Goal: Use online tool/utility

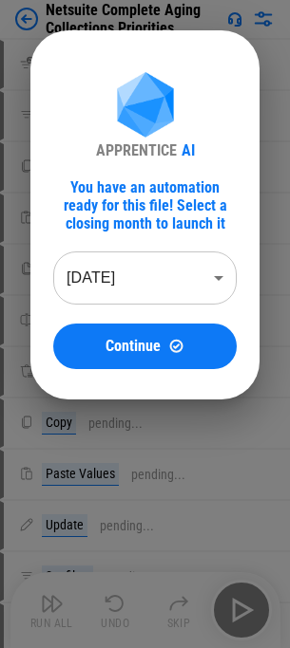
click at [223, 275] on body "Netsuite Complete Aging Collections Priorities Clear All Filters pending... Set…" at bounding box center [145, 324] width 290 height 648
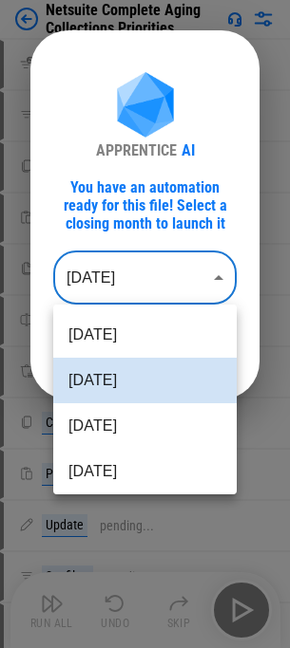
click at [189, 328] on li "[DATE]" at bounding box center [144, 335] width 183 height 46
type input "********"
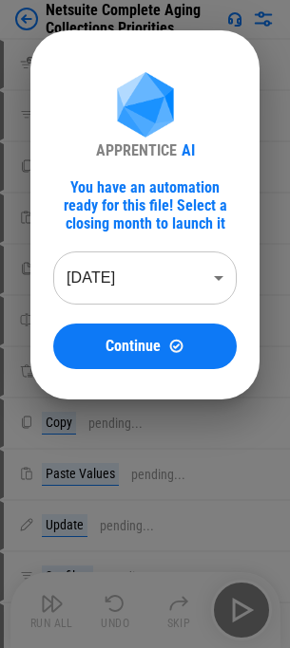
click at [168, 341] on img at bounding box center [176, 346] width 16 height 16
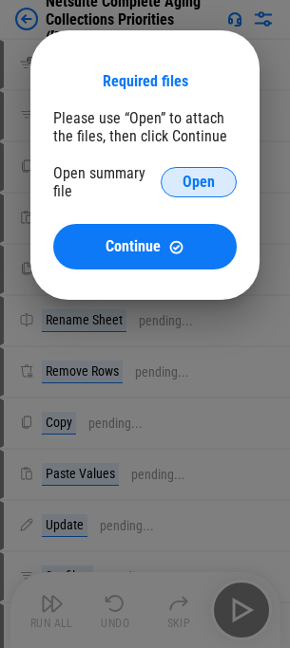
click at [190, 175] on span "Open" at bounding box center [198, 182] width 32 height 15
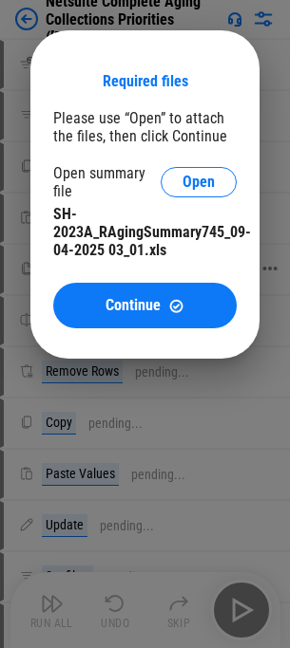
click at [107, 291] on button "Continue" at bounding box center [144, 306] width 183 height 46
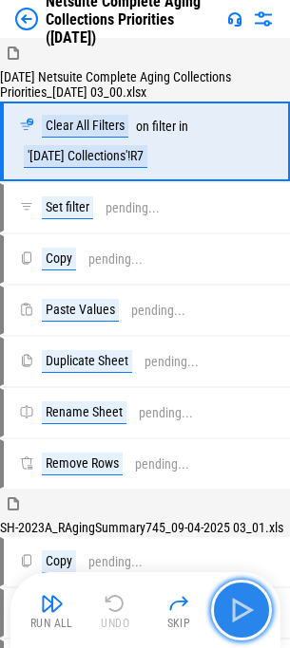
click at [241, 595] on img "button" at bounding box center [241, 610] width 30 height 30
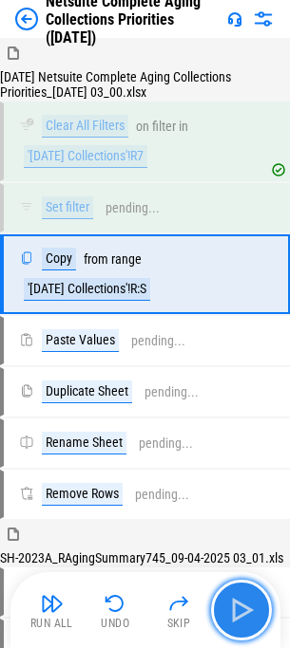
click at [247, 597] on img "button" at bounding box center [241, 610] width 30 height 30
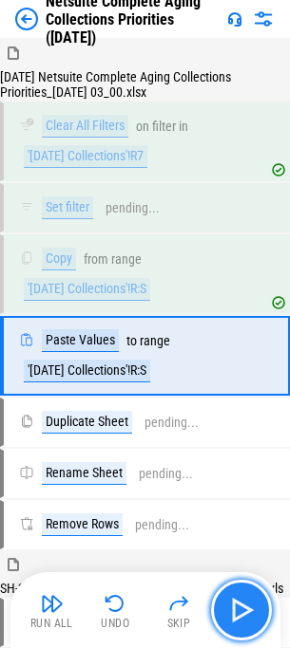
click at [248, 612] on img "button" at bounding box center [241, 610] width 30 height 30
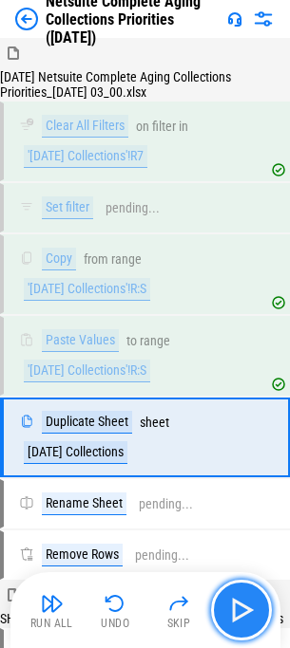
click at [253, 607] on img "button" at bounding box center [241, 610] width 30 height 30
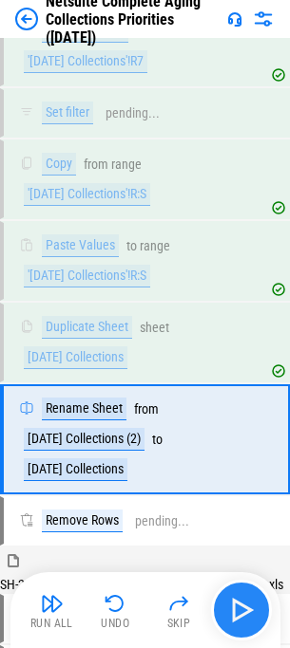
scroll to position [213, 0]
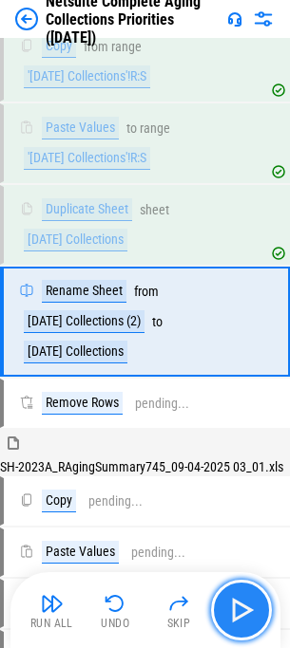
click at [246, 608] on img "button" at bounding box center [241, 610] width 30 height 30
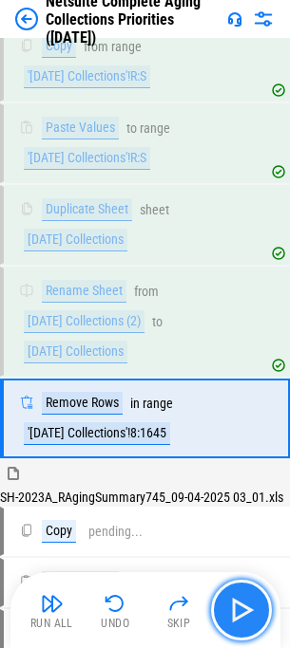
click at [246, 608] on img "button" at bounding box center [241, 610] width 30 height 30
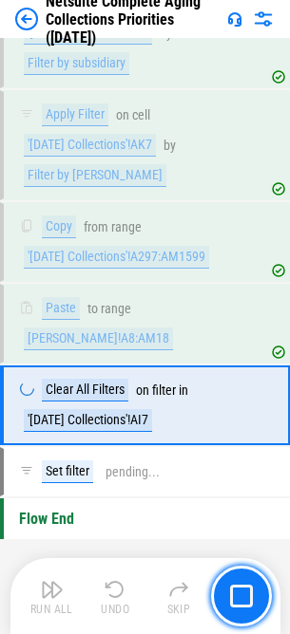
scroll to position [7522, 0]
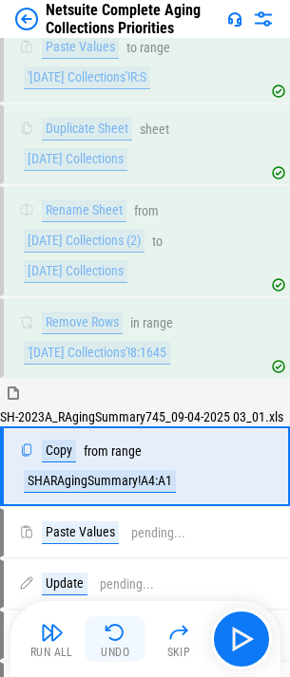
scroll to position [424, 0]
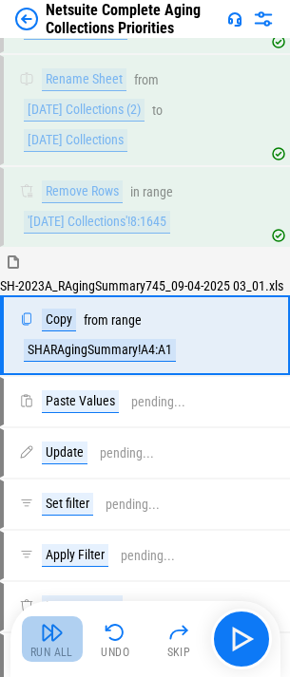
click at [73, 641] on button "Run All" at bounding box center [52, 639] width 61 height 46
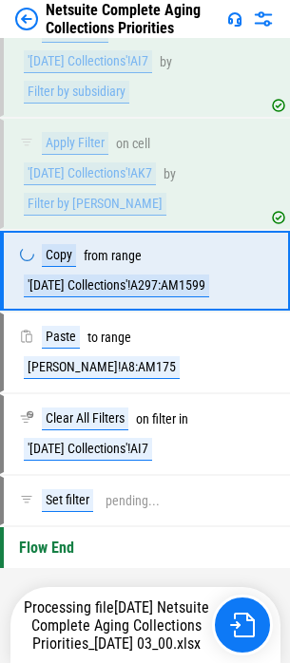
scroll to position [7463, 0]
